Goal: Use online tool/utility: Utilize a website feature to perform a specific function

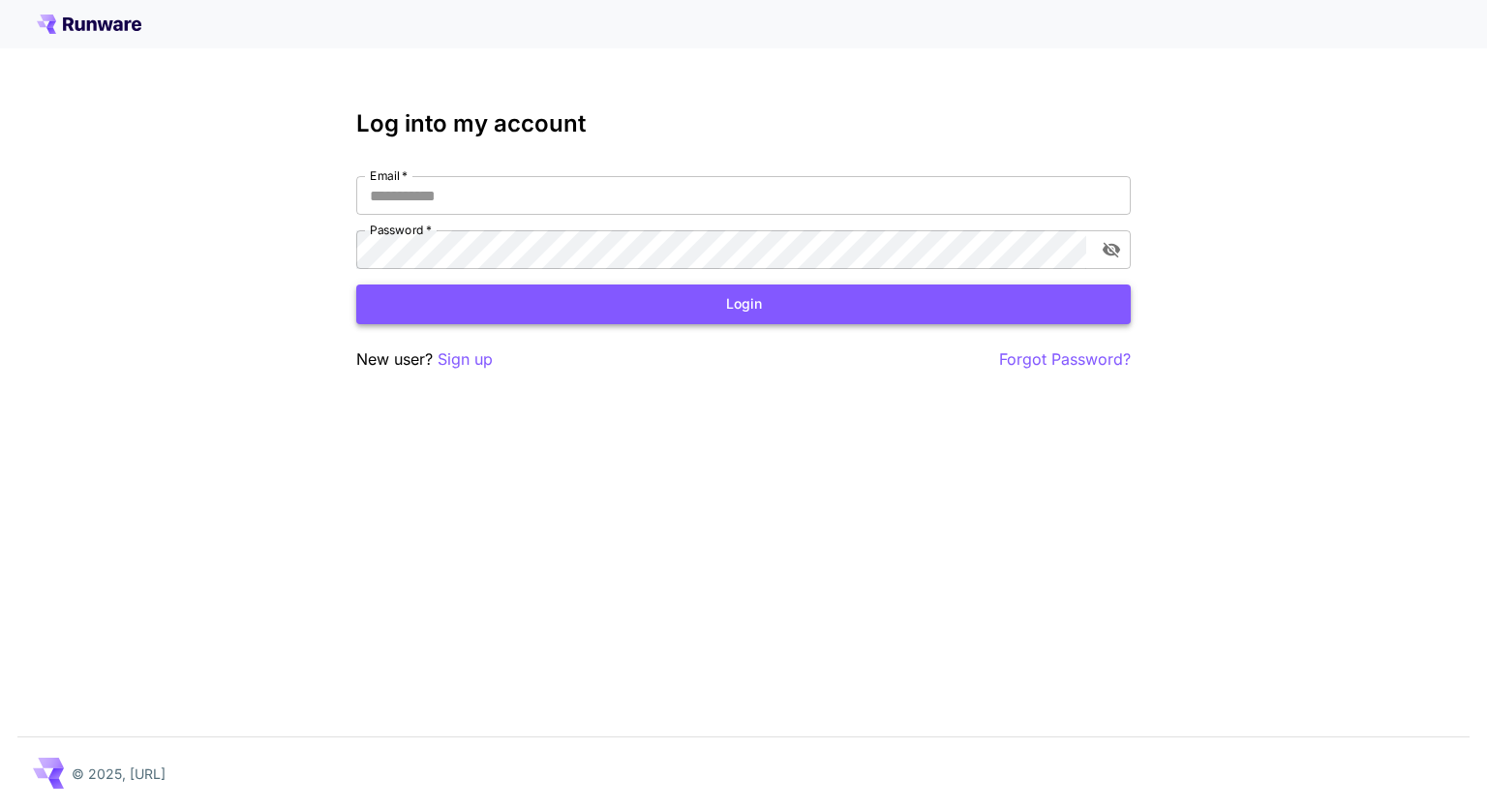
type input "**********"
click at [781, 306] on button "Login" at bounding box center [743, 305] width 774 height 40
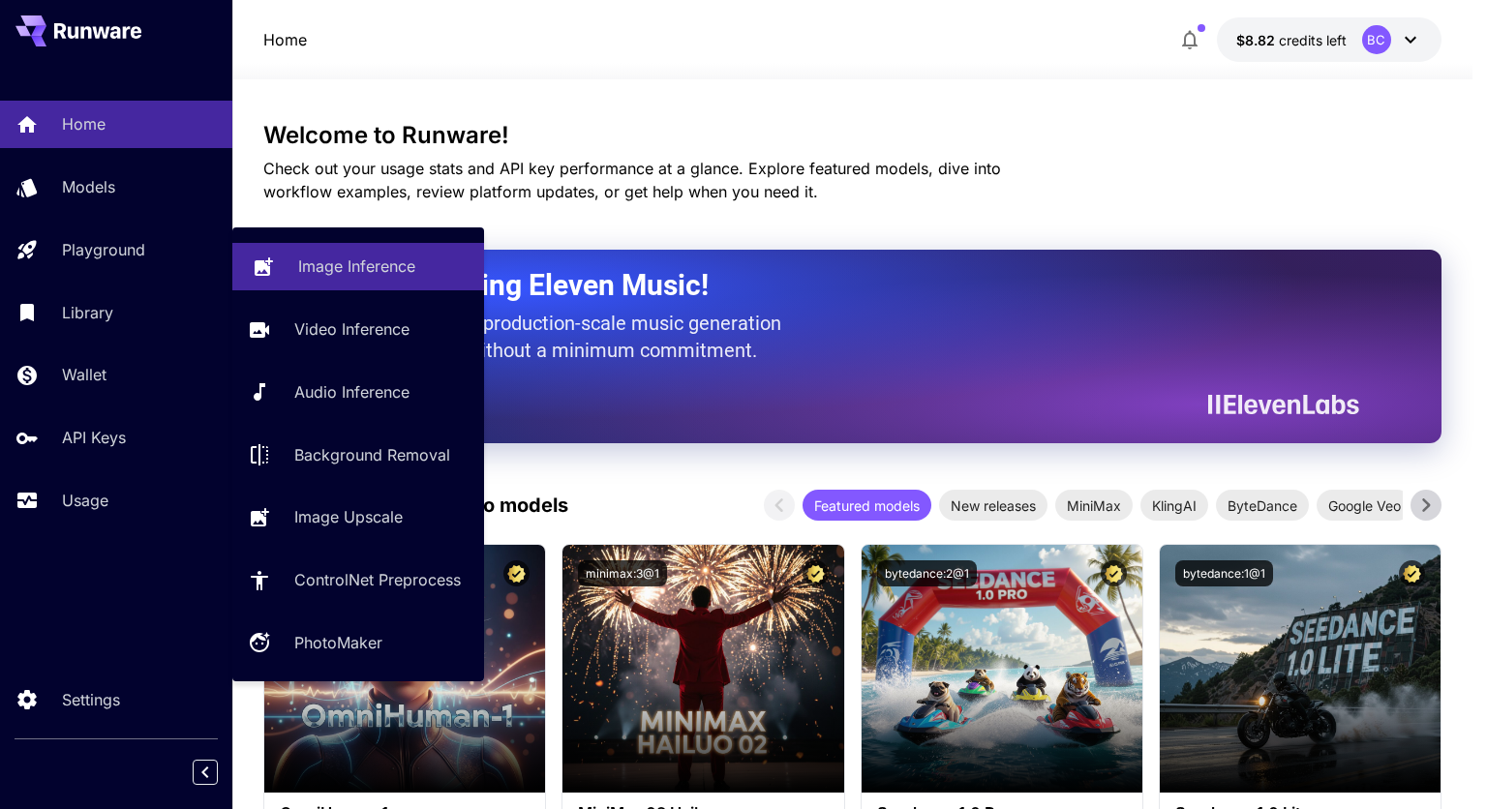
click at [342, 260] on p "Image Inference" at bounding box center [356, 266] width 117 height 23
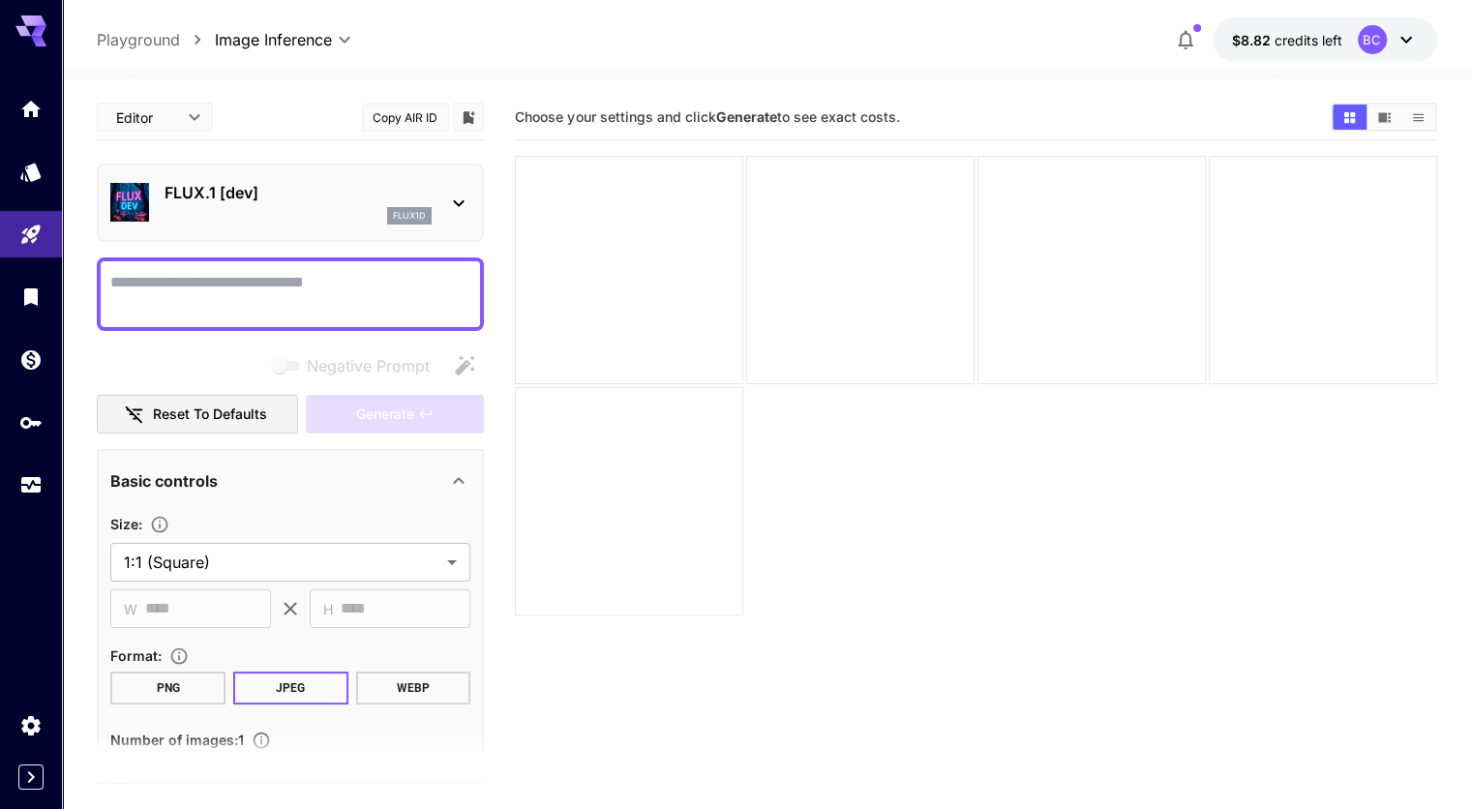
click at [334, 299] on textarea "Negative Prompt" at bounding box center [290, 294] width 360 height 46
click at [452, 202] on icon at bounding box center [458, 203] width 23 height 23
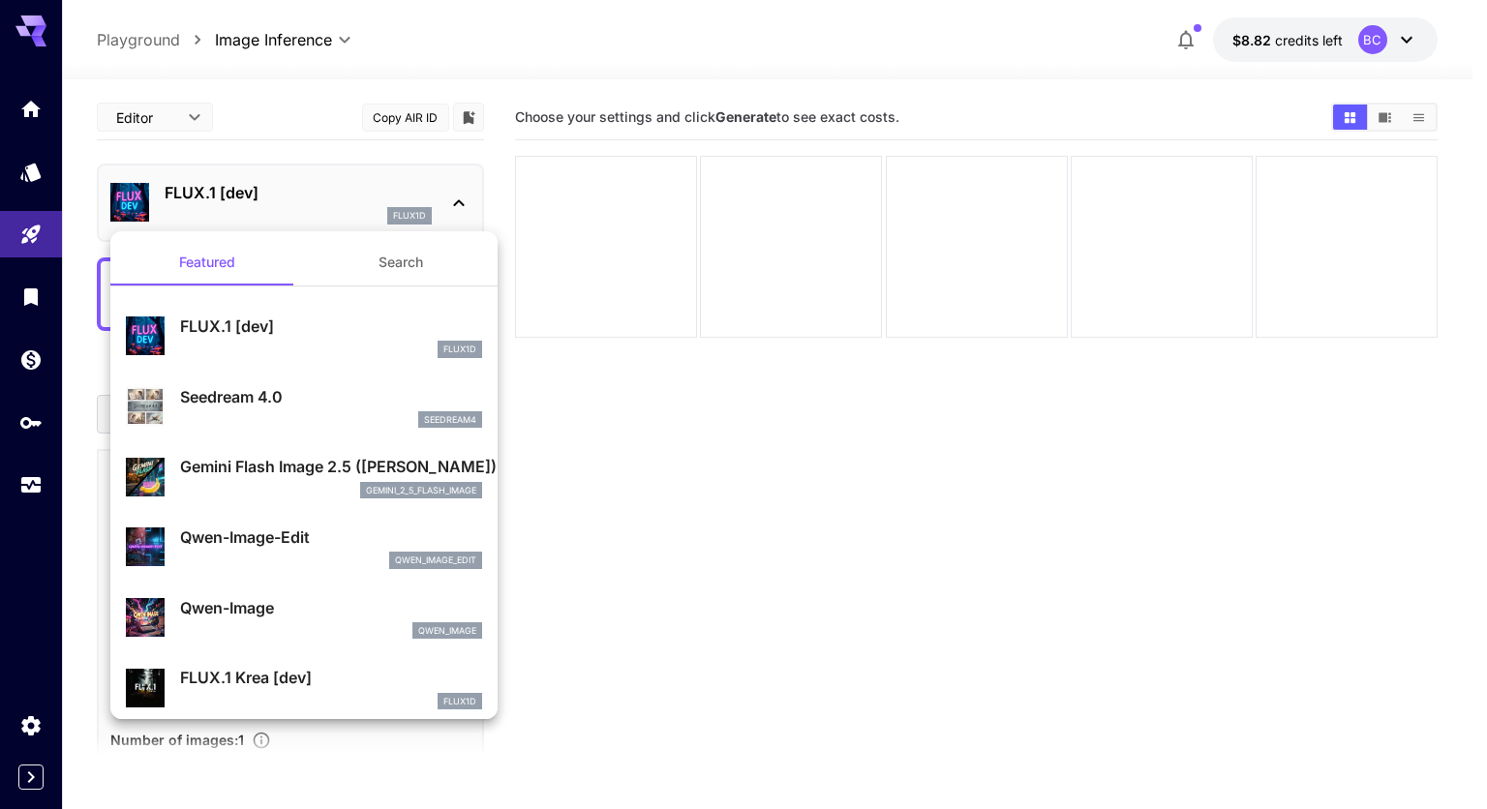
click at [452, 202] on div at bounding box center [743, 404] width 1487 height 809
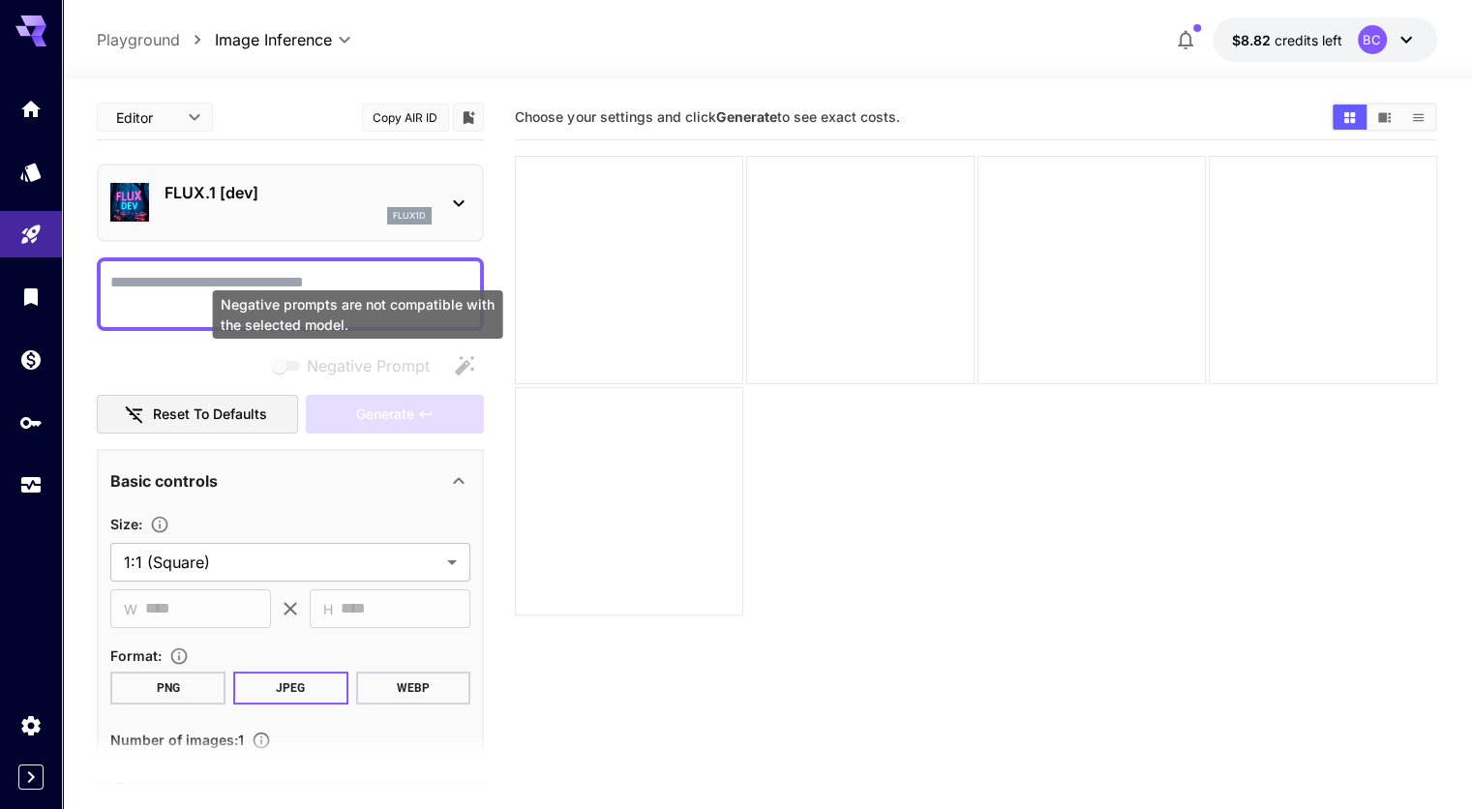
click at [312, 302] on div "Negative prompts are not compatible with the selected model." at bounding box center [358, 314] width 290 height 48
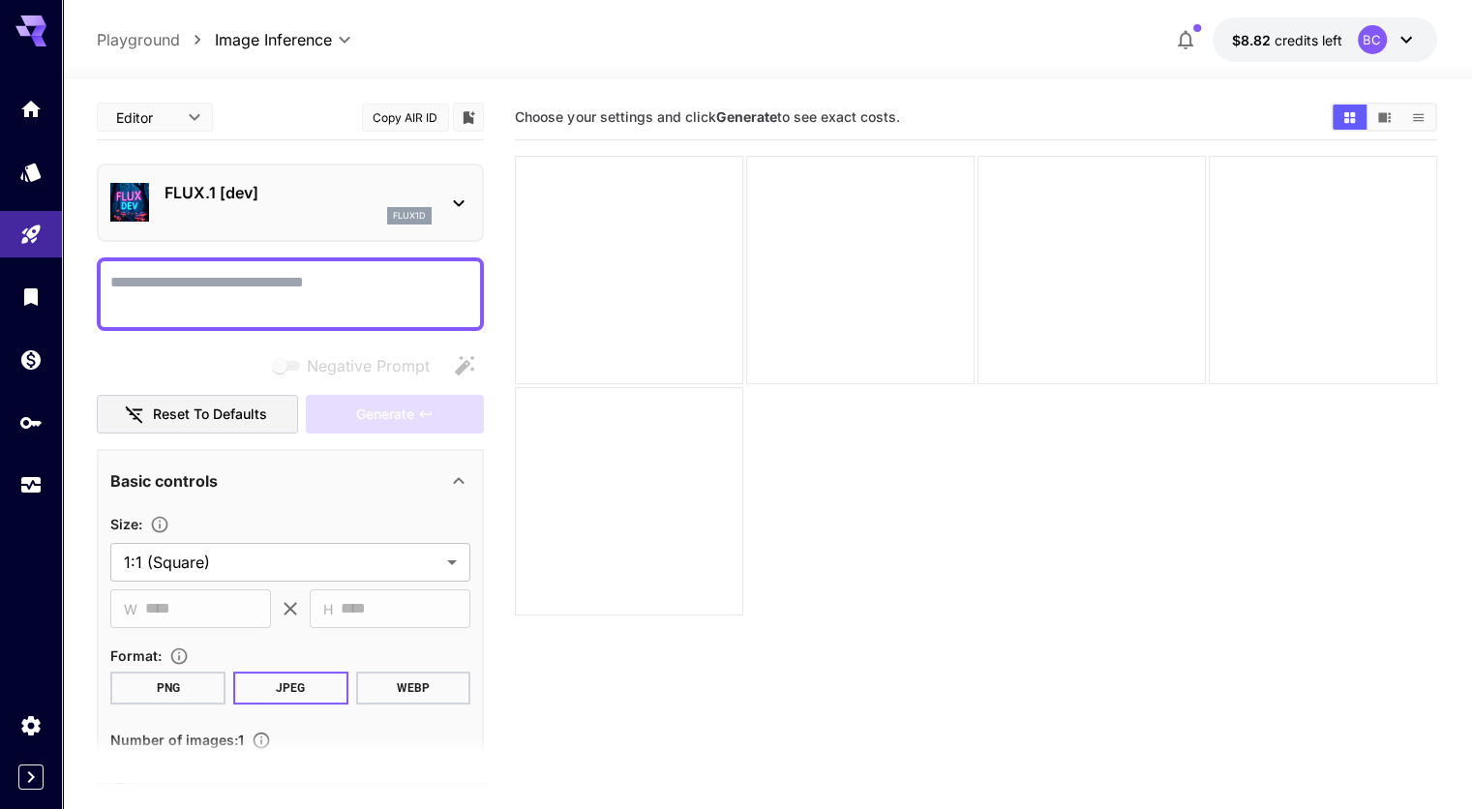
click at [138, 293] on textarea "Negative Prompt" at bounding box center [290, 294] width 360 height 46
type textarea "*"
type textarea "**********"
click at [348, 422] on button "Generate" at bounding box center [395, 415] width 178 height 40
